Goal: Information Seeking & Learning: Learn about a topic

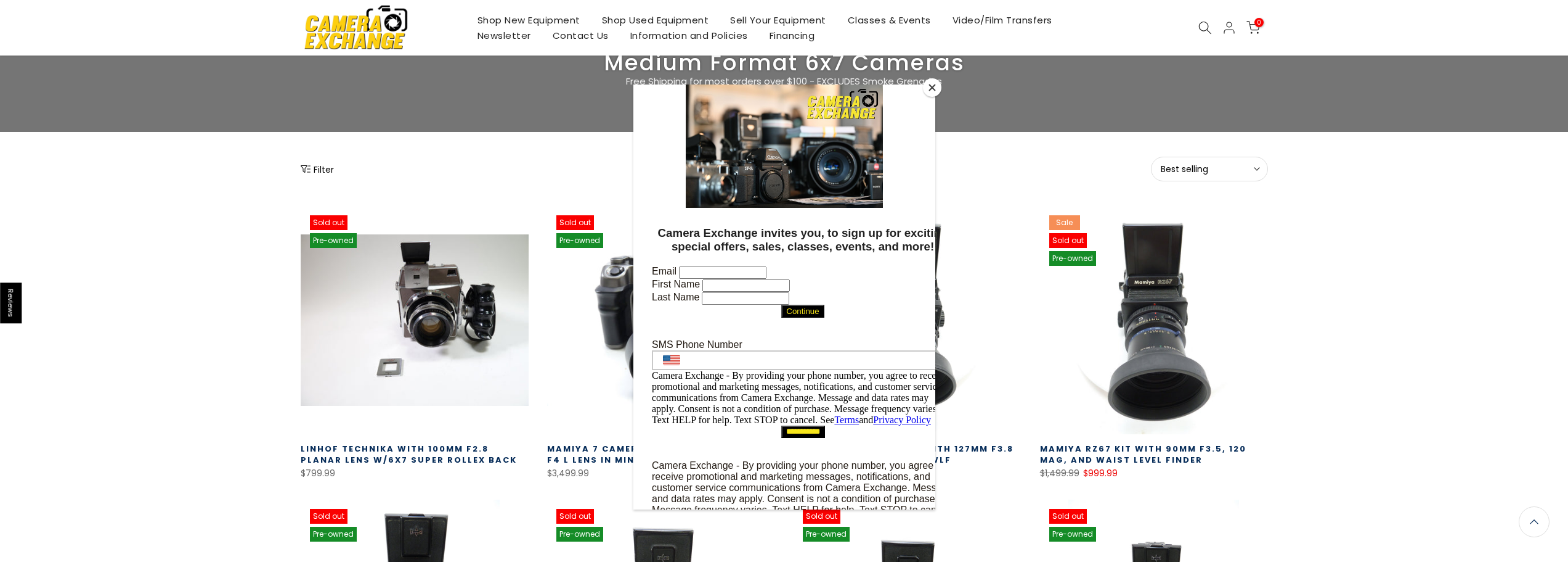
scroll to position [103, 0]
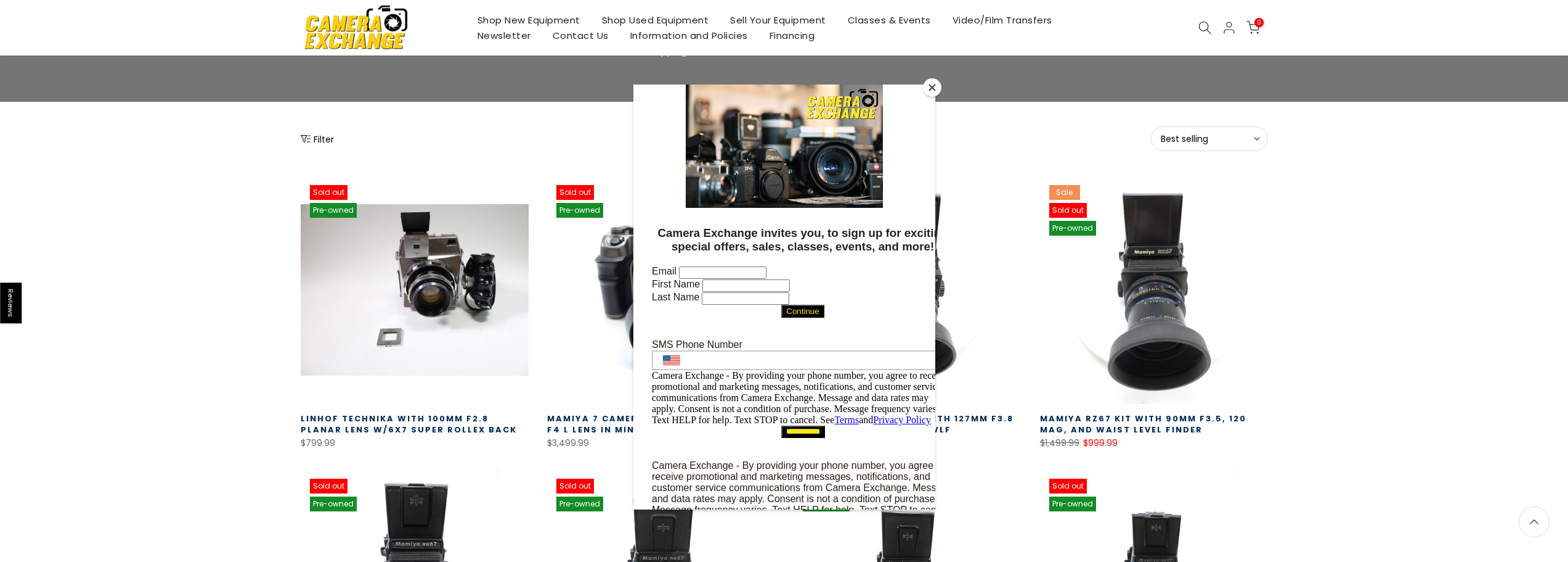
click at [927, 88] on button "Close" at bounding box center [932, 87] width 18 height 18
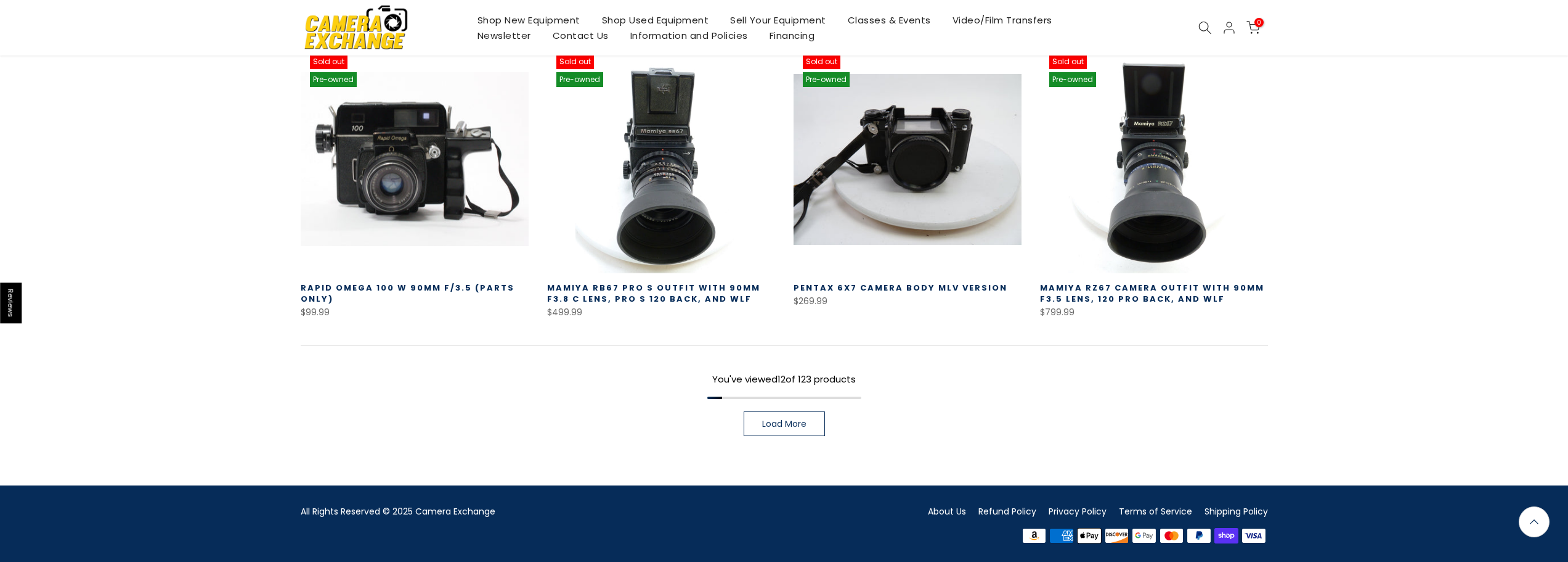
scroll to position [822, 0]
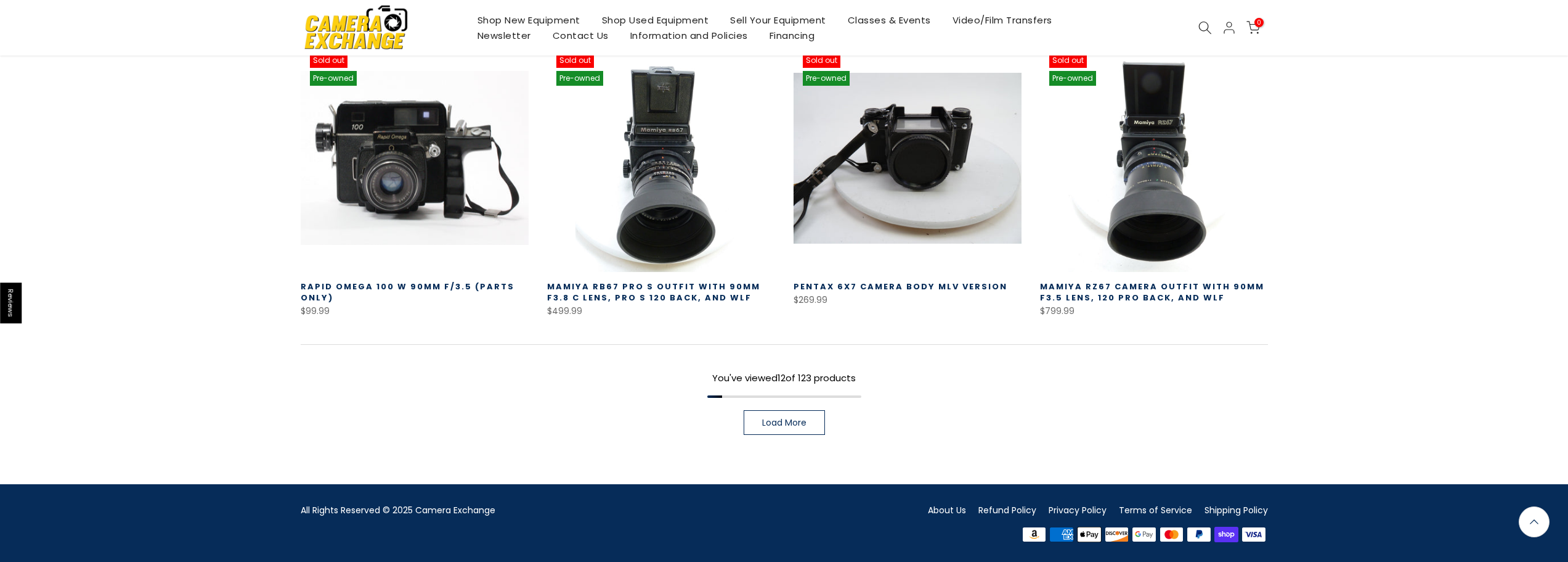
click at [772, 425] on span "Load More" at bounding box center [784, 422] width 45 height 9
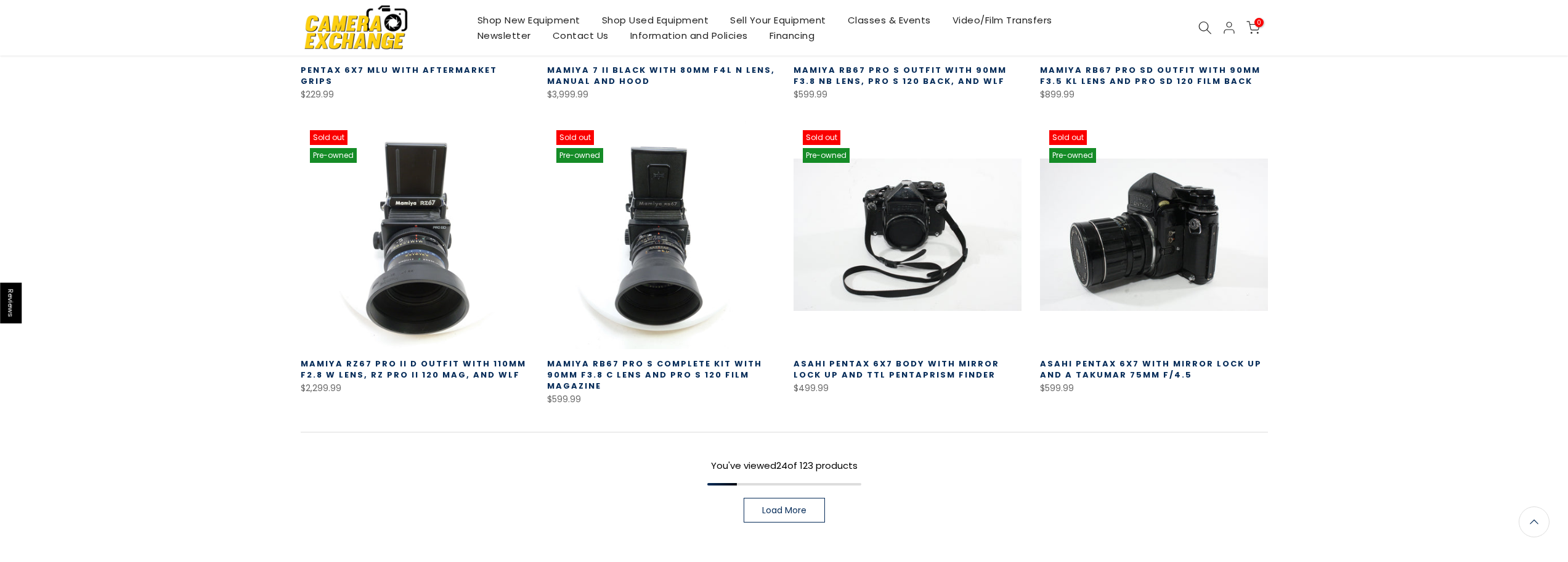
scroll to position [1726, 0]
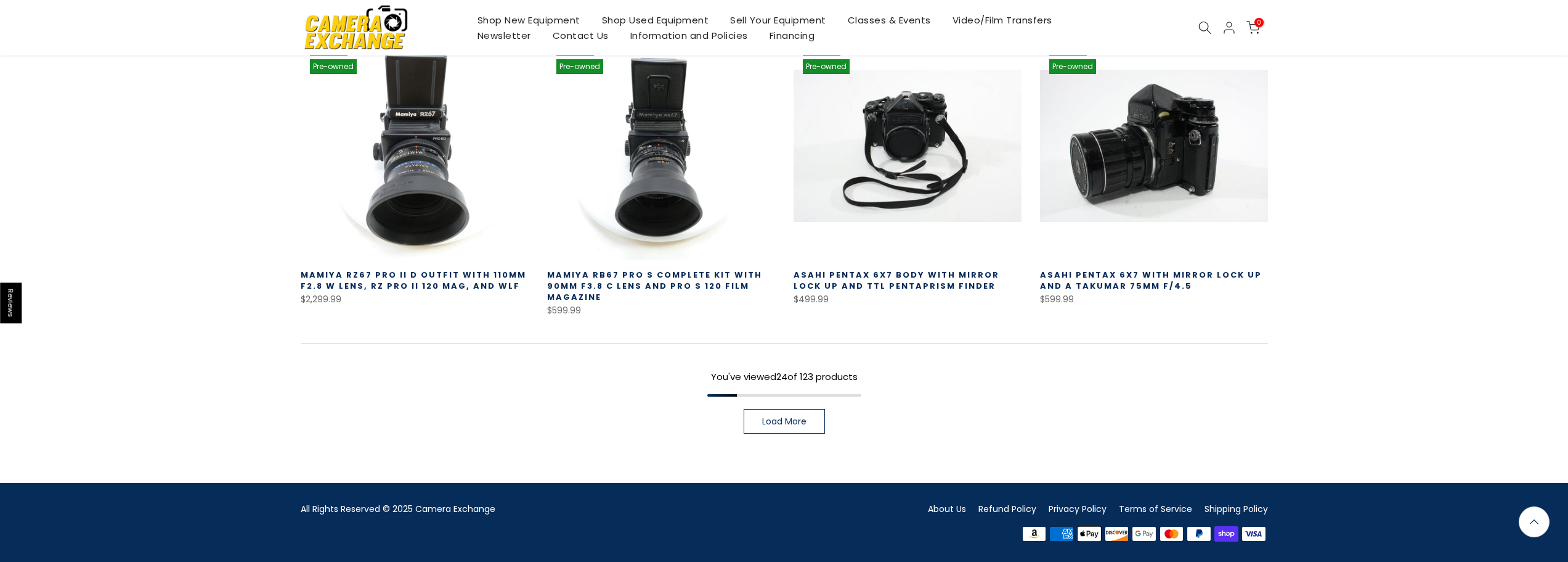
click at [776, 419] on span "Load More" at bounding box center [784, 422] width 45 height 9
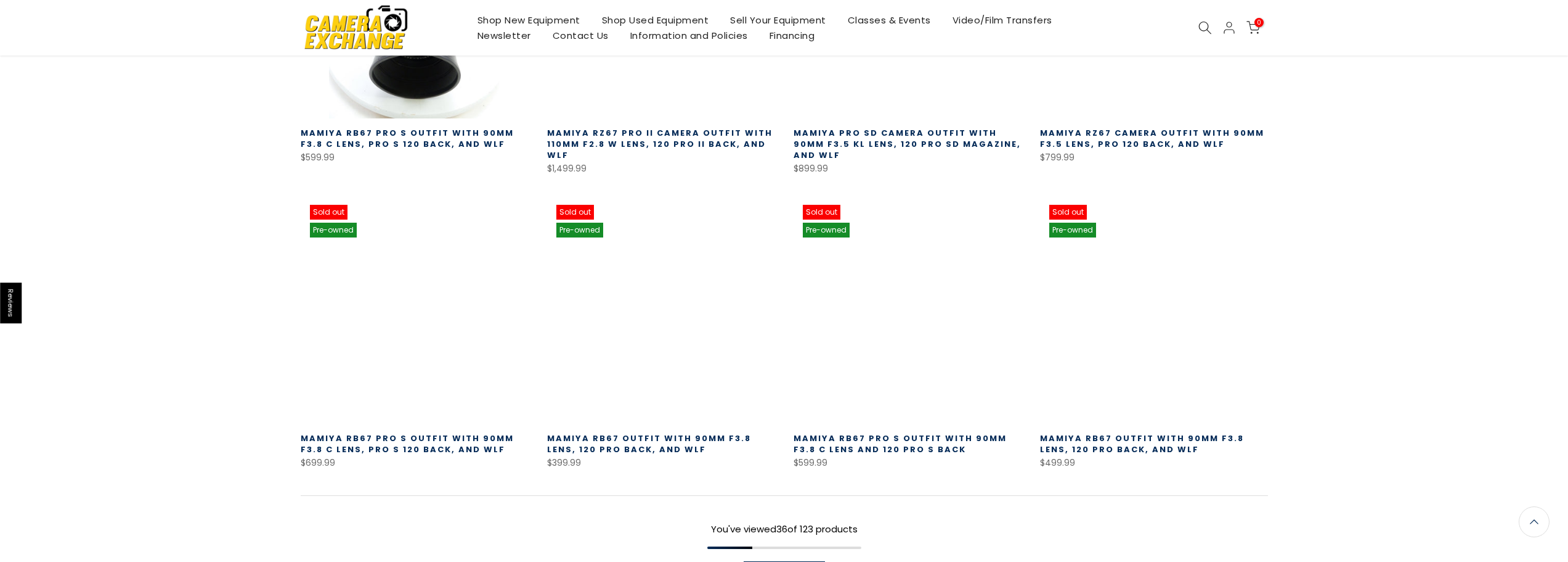
scroll to position [2616, 0]
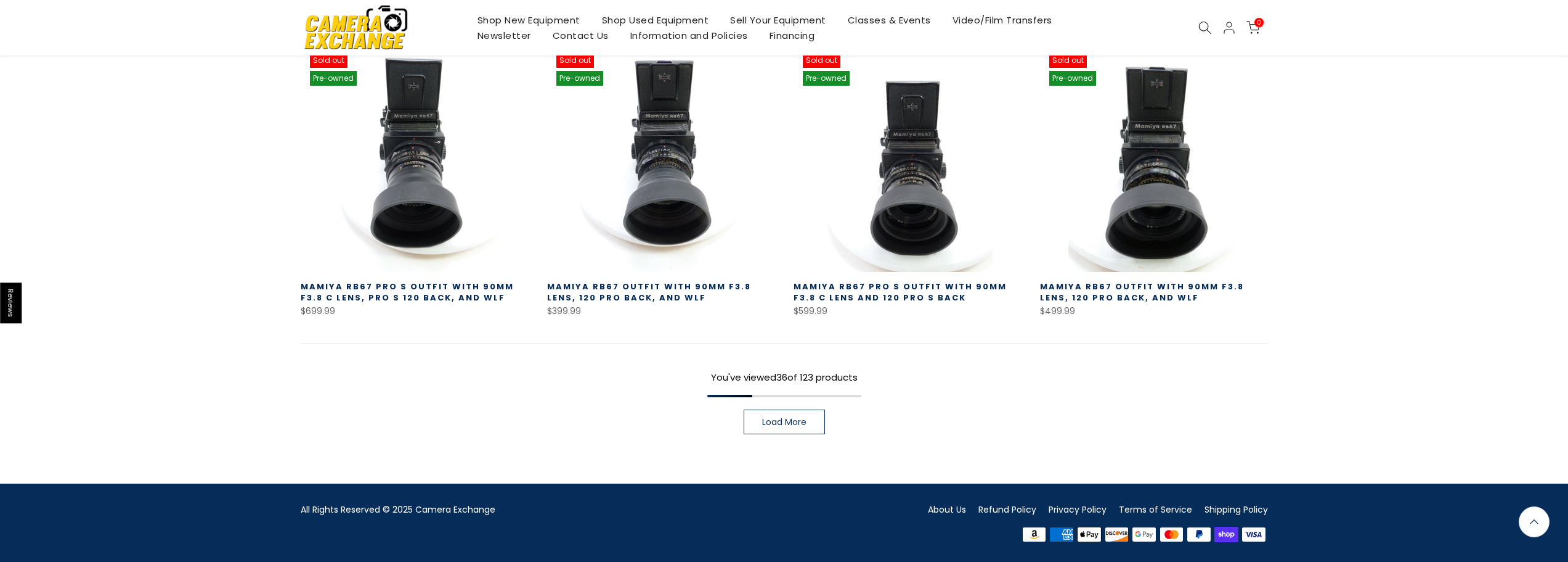
click at [802, 426] on span "Load More" at bounding box center [784, 422] width 45 height 9
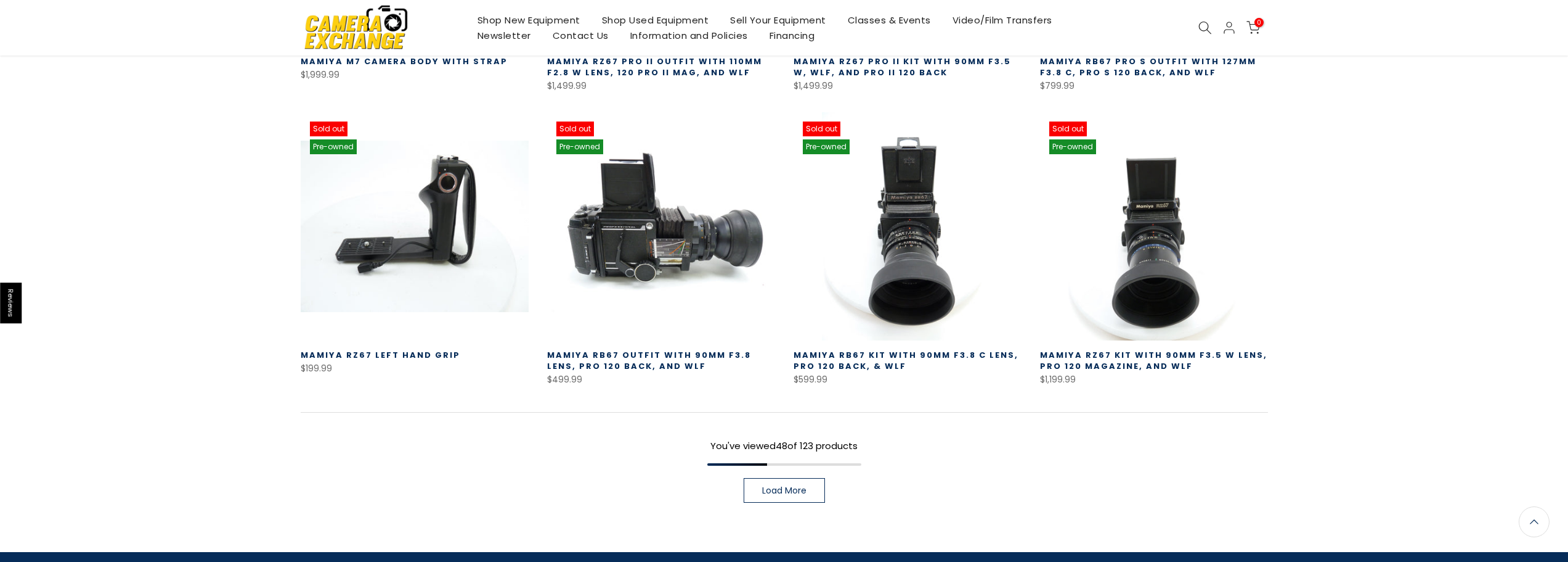
scroll to position [3437, 0]
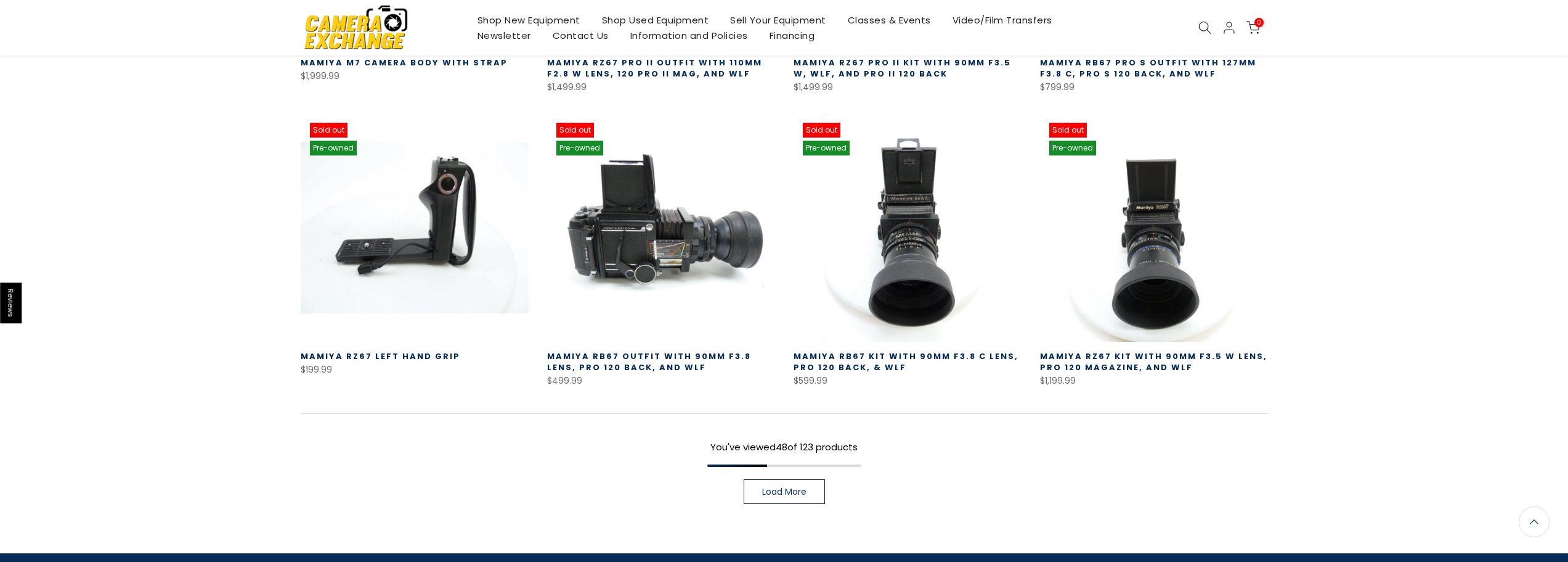
click at [798, 499] on link "Load More" at bounding box center [784, 491] width 82 height 25
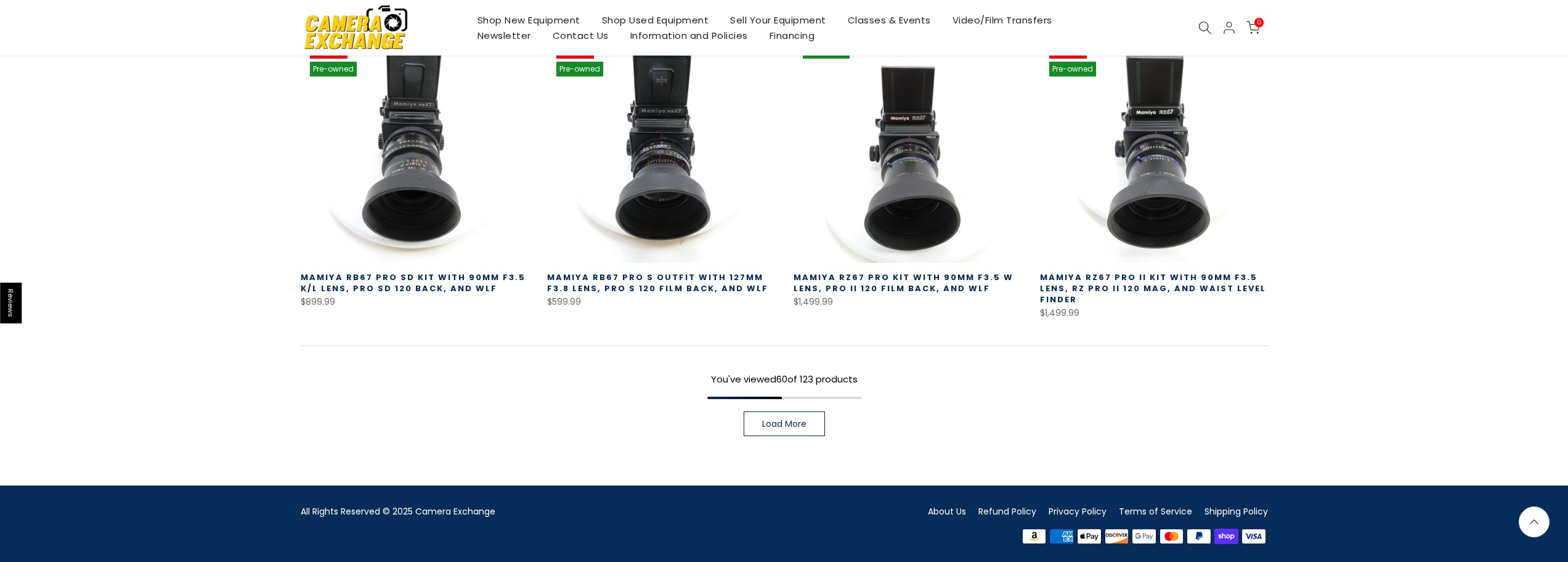
scroll to position [4411, 0]
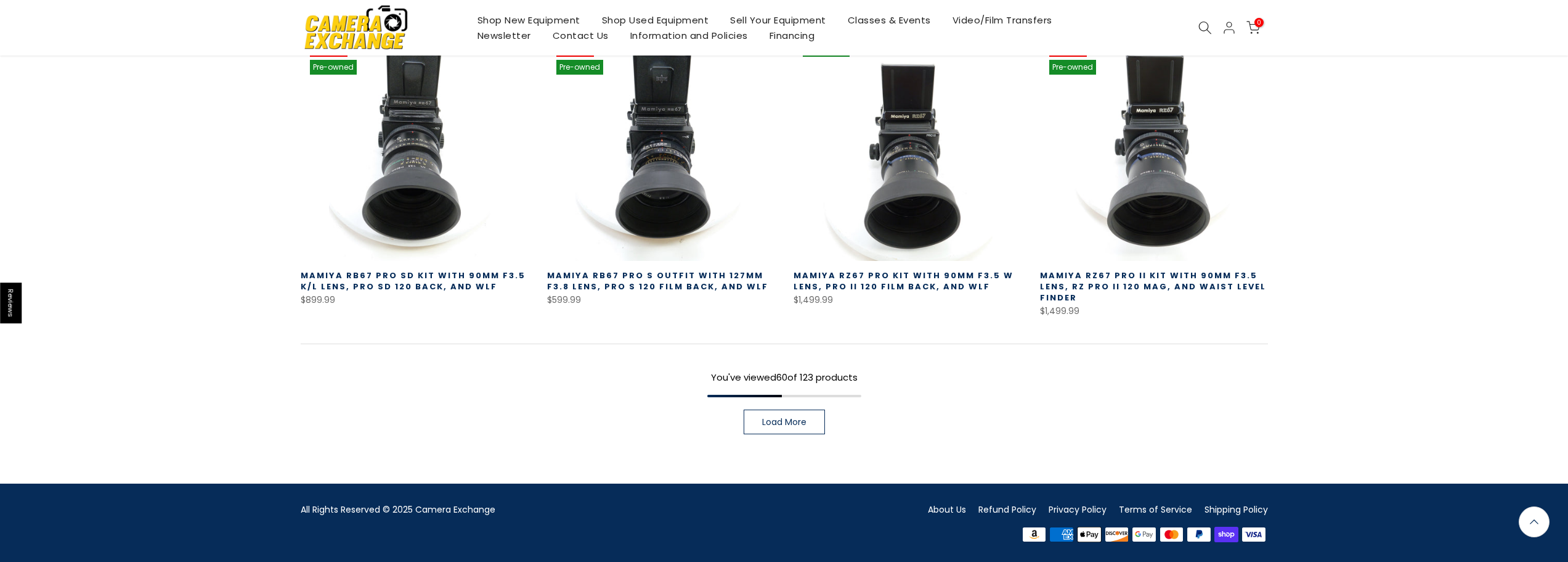
click at [788, 421] on span "Load More" at bounding box center [784, 422] width 45 height 9
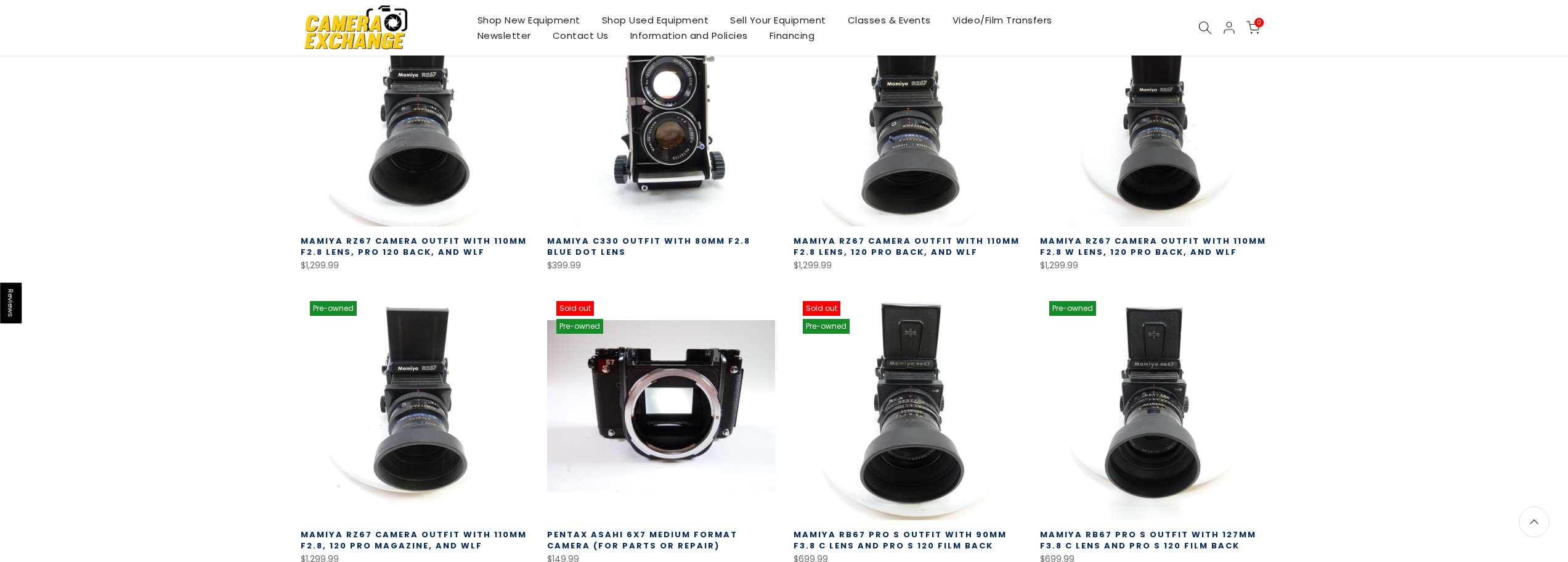
scroll to position [5233, 0]
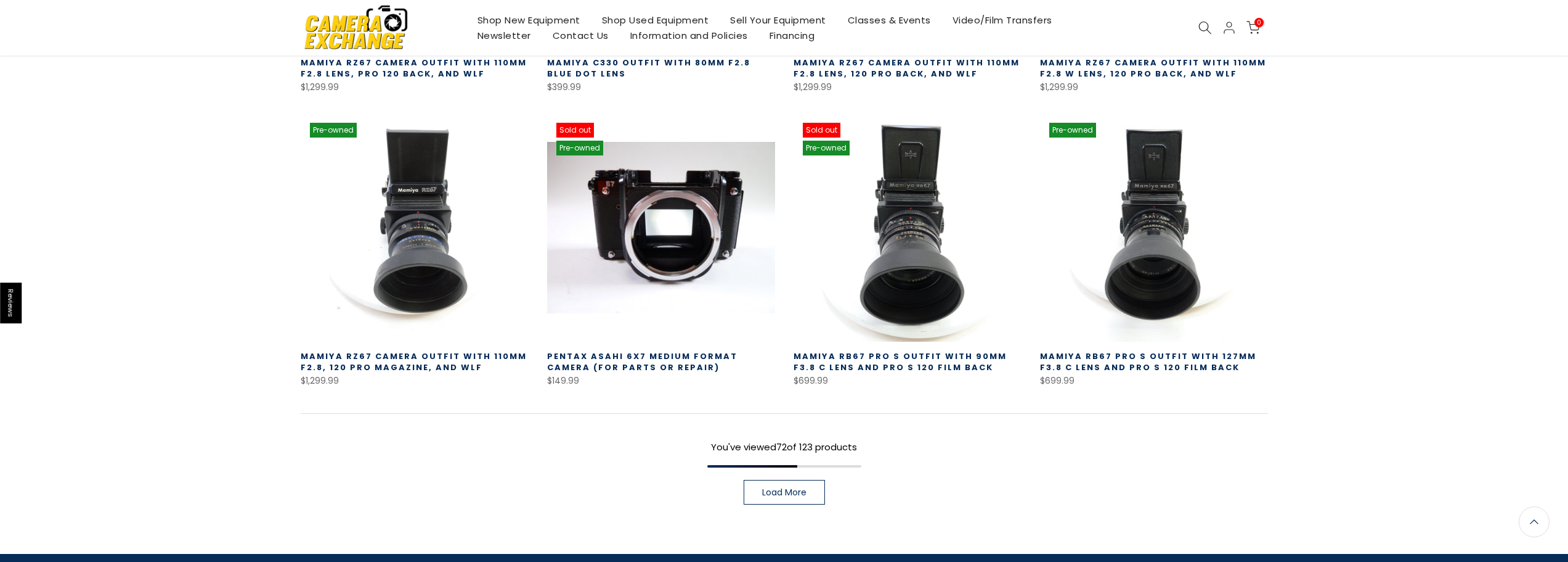
click at [805, 494] on span "Load More" at bounding box center [784, 492] width 45 height 9
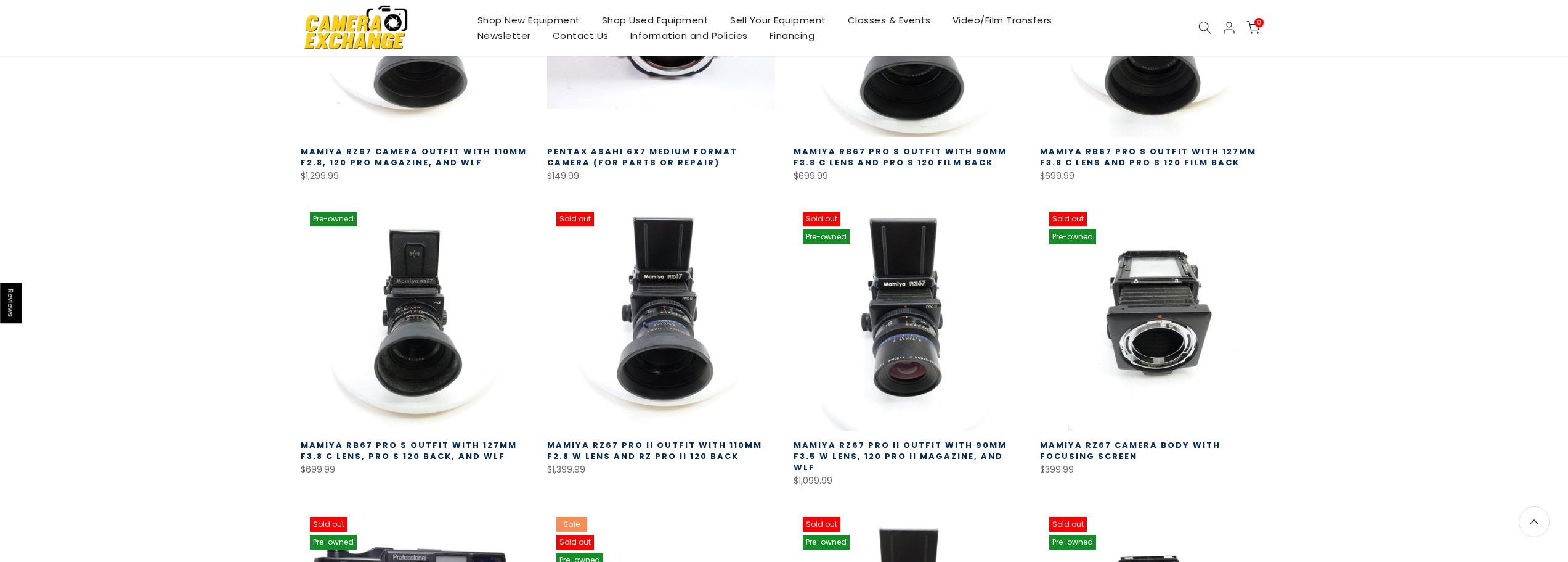
scroll to position [5439, 0]
